Goal: Task Accomplishment & Management: Manage account settings

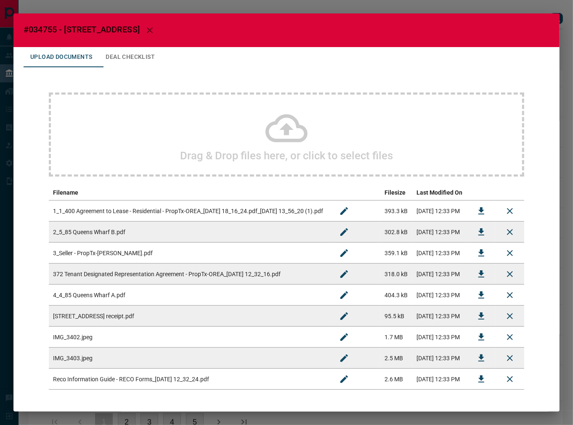
click at [52, 24] on h2 "#034755 - [STREET_ADDRESS]" at bounding box center [286, 30] width 546 height 34
click at [48, 24] on h2 "#034755 - [STREET_ADDRESS]" at bounding box center [286, 30] width 546 height 34
copy span "034755"
click at [478, 209] on icon "Download" at bounding box center [481, 210] width 6 height 7
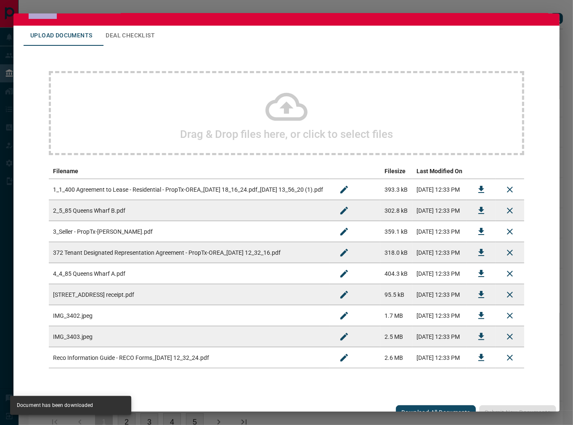
scroll to position [32, 0]
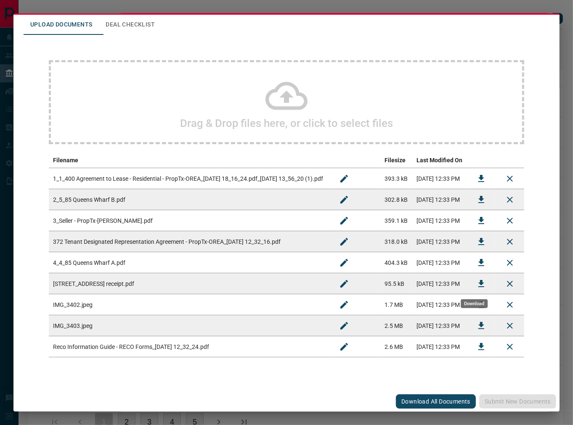
click at [476, 280] on icon "Download" at bounding box center [481, 284] width 10 height 10
click at [476, 195] on icon "Download" at bounding box center [481, 200] width 10 height 10
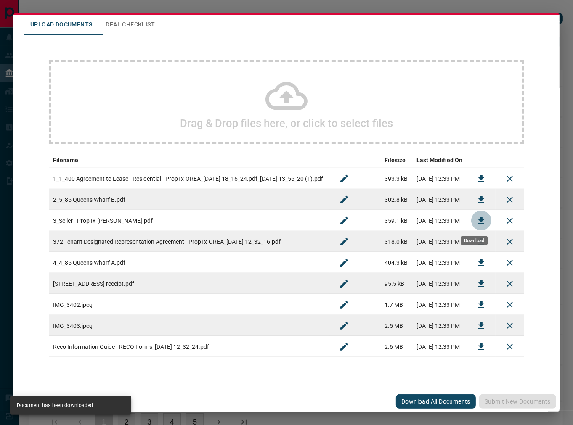
click at [471, 220] on button "Download" at bounding box center [481, 221] width 20 height 20
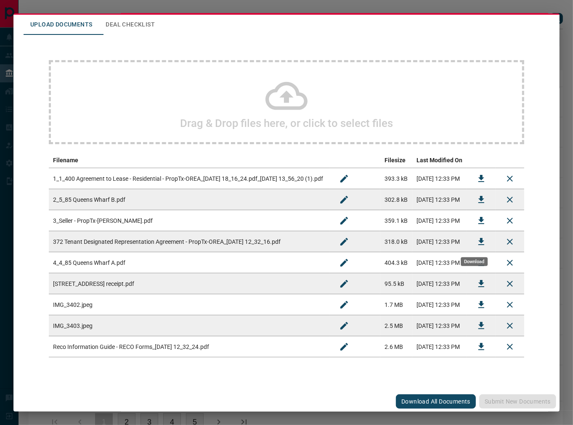
click at [476, 239] on icon "Download" at bounding box center [481, 242] width 10 height 10
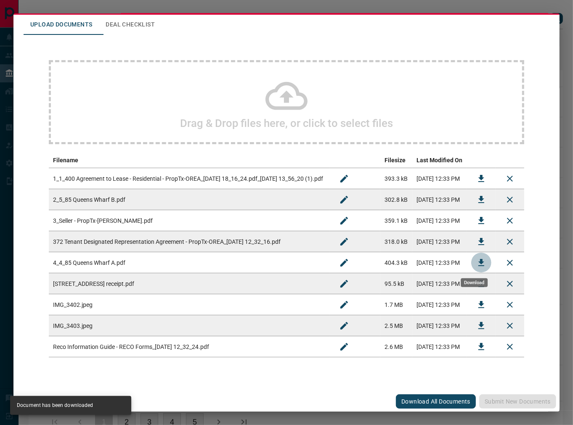
click at [476, 263] on icon "Download" at bounding box center [481, 263] width 10 height 10
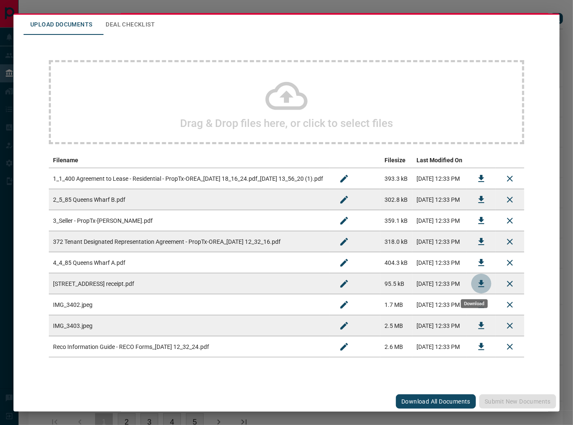
click at [471, 281] on button "Download" at bounding box center [481, 284] width 20 height 20
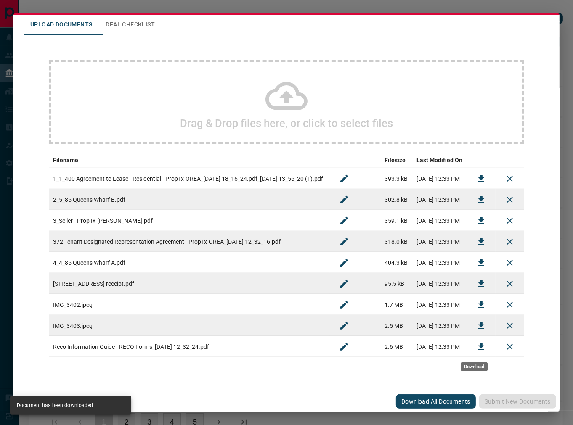
click at [480, 351] on button "Download" at bounding box center [481, 347] width 20 height 20
click at [476, 237] on icon "Download" at bounding box center [481, 242] width 10 height 10
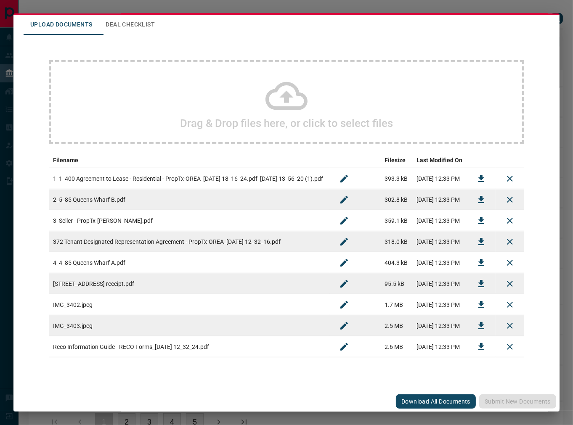
click at [143, 27] on button "Deal Checklist" at bounding box center [130, 25] width 63 height 20
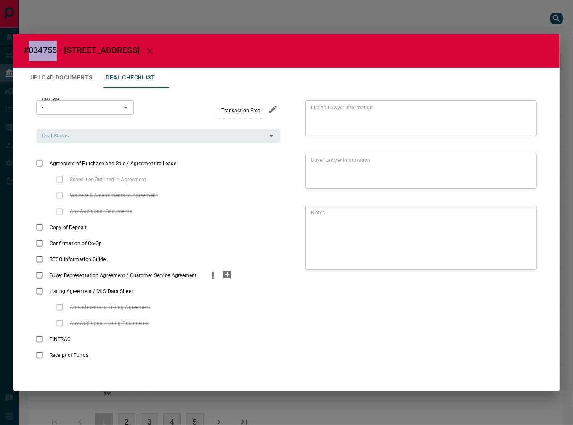
scroll to position [0, 0]
click at [87, 136] on input "Deal Status" at bounding box center [151, 135] width 225 height 9
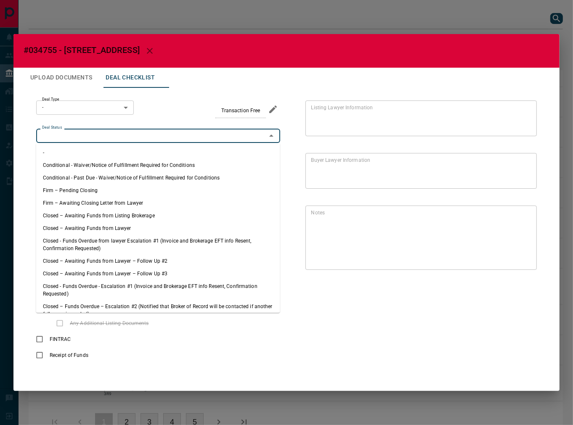
click at [89, 186] on li "Firm – Pending Closing" at bounding box center [158, 190] width 244 height 13
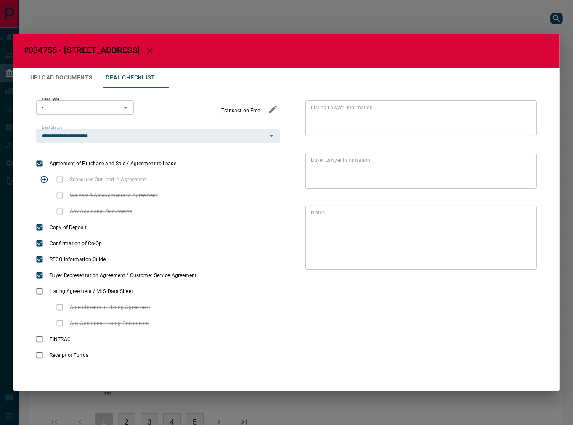
type input "**********"
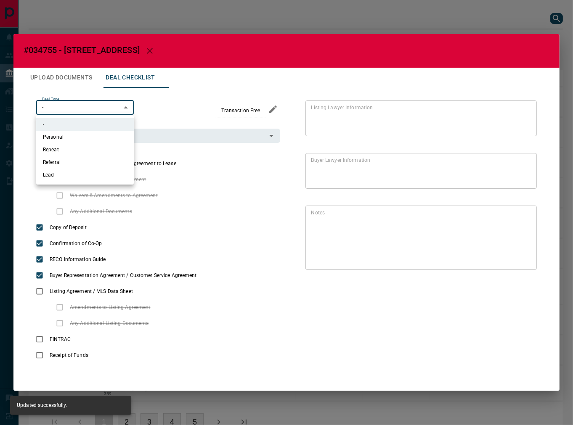
click at [77, 107] on body "Lead Transfers Leads Deals Listings Campaigns Quota Rules Agent Quotas Admin Mo…" at bounding box center [286, 225] width 573 height 451
click at [55, 180] on li "Lead" at bounding box center [85, 175] width 98 height 13
type input "*"
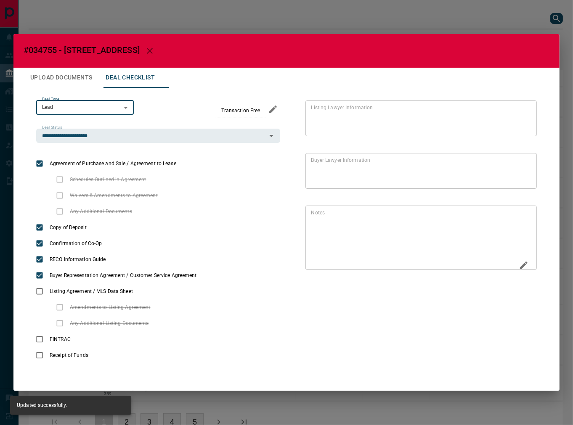
click at [518, 266] on icon "Edit" at bounding box center [523, 265] width 10 height 10
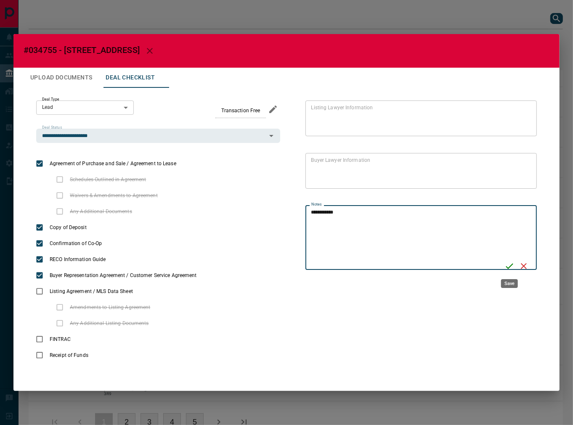
type textarea "**********"
click at [509, 264] on icon "Save" at bounding box center [509, 266] width 10 height 10
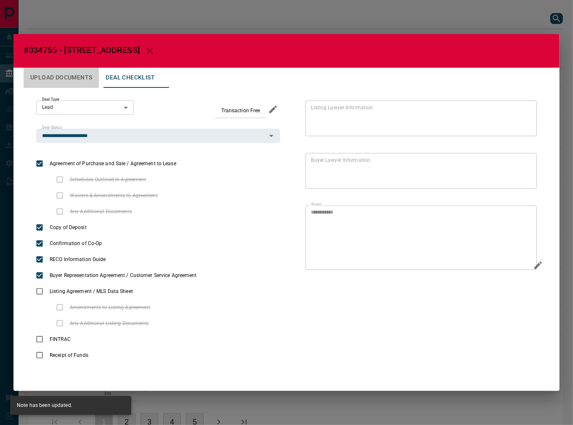
click at [85, 84] on button "Upload Documents" at bounding box center [61, 78] width 75 height 20
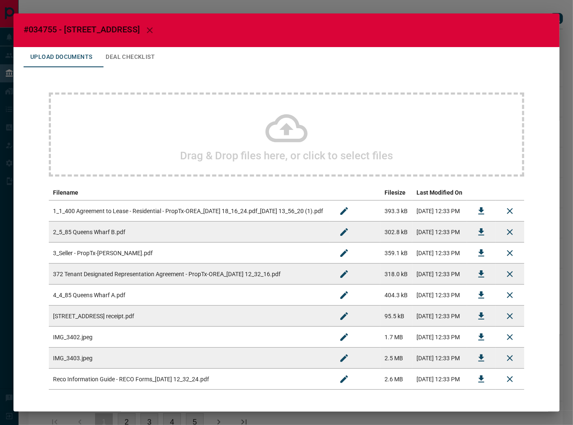
click at [118, 56] on button "Deal Checklist" at bounding box center [130, 57] width 63 height 20
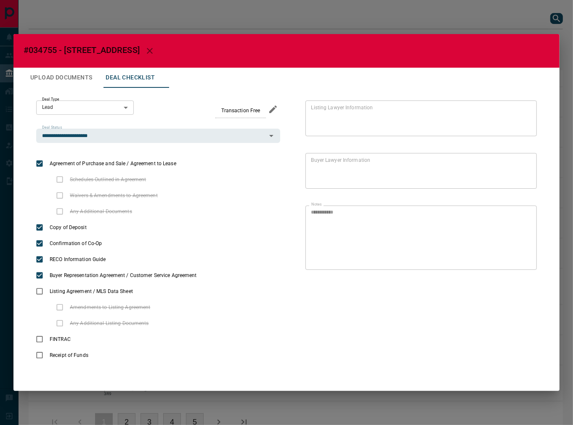
click at [83, 55] on h2 "#034755 - [STREET_ADDRESS]" at bounding box center [286, 51] width 546 height 34
click at [78, 71] on button "Upload Documents" at bounding box center [61, 78] width 75 height 20
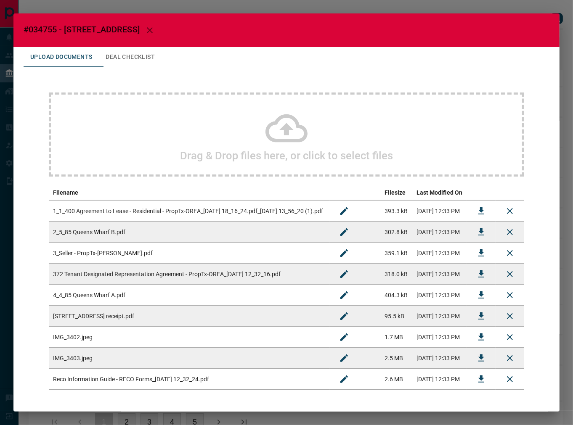
click at [190, 139] on div "Drag & Drop files here, or click to select files" at bounding box center [286, 134] width 475 height 84
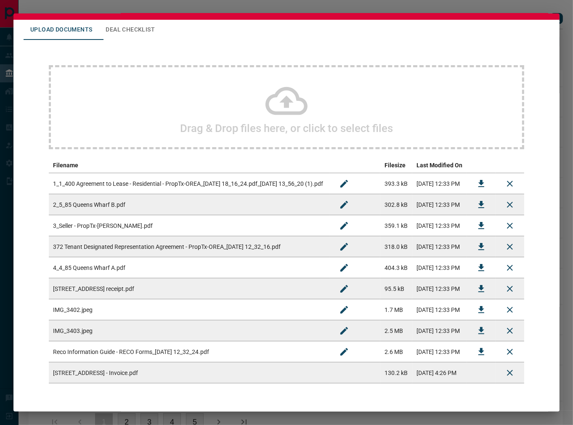
scroll to position [53, 0]
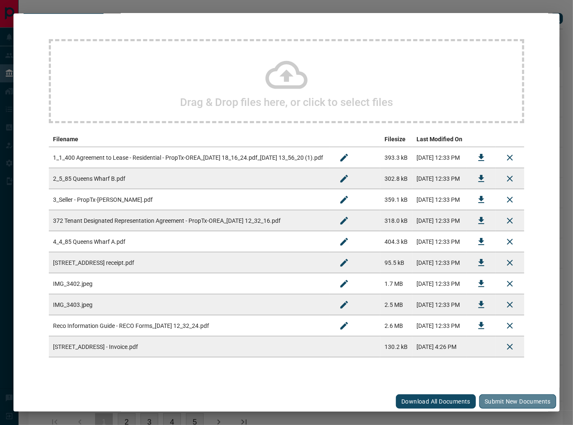
click at [497, 400] on button "Submit new documents" at bounding box center [517, 401] width 77 height 14
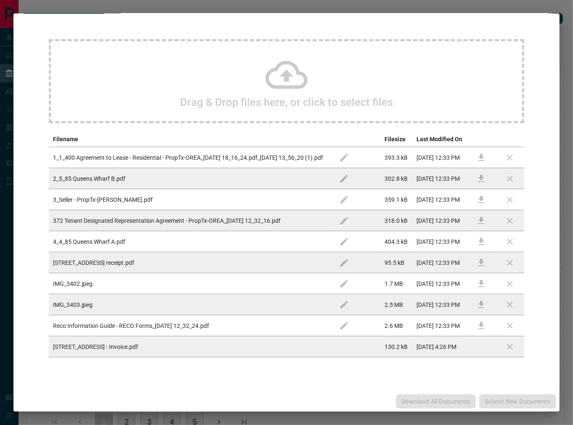
scroll to position [0, 0]
